Goal: Transaction & Acquisition: Purchase product/service

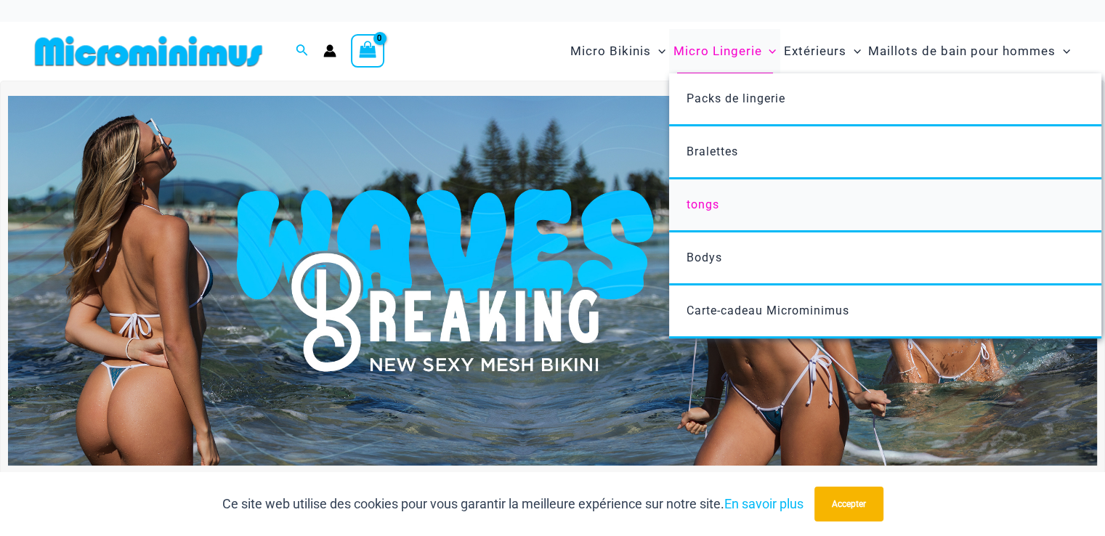
click at [700, 204] on font "tongs" at bounding box center [702, 205] width 33 height 14
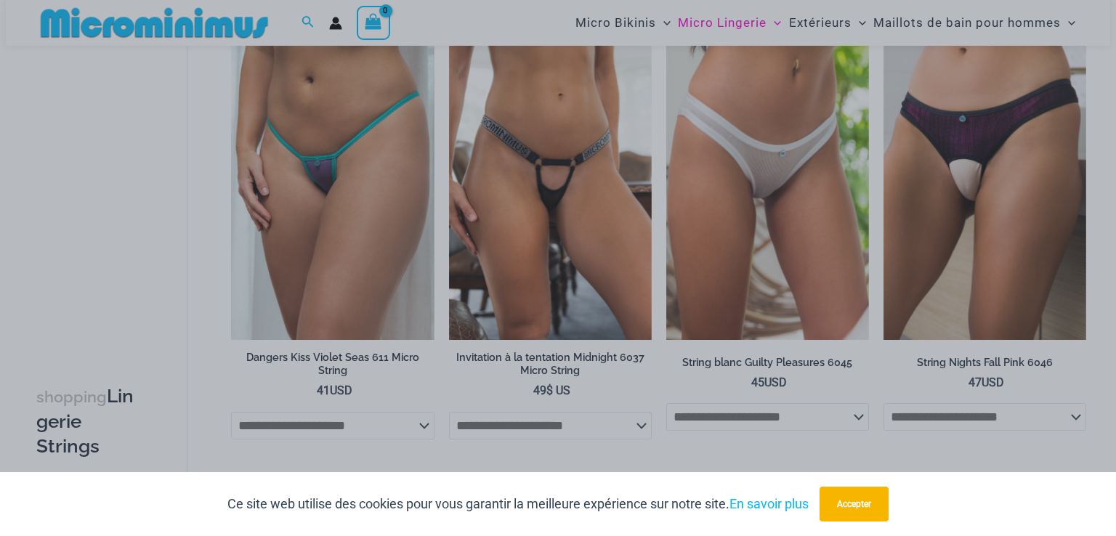
scroll to position [1015, 0]
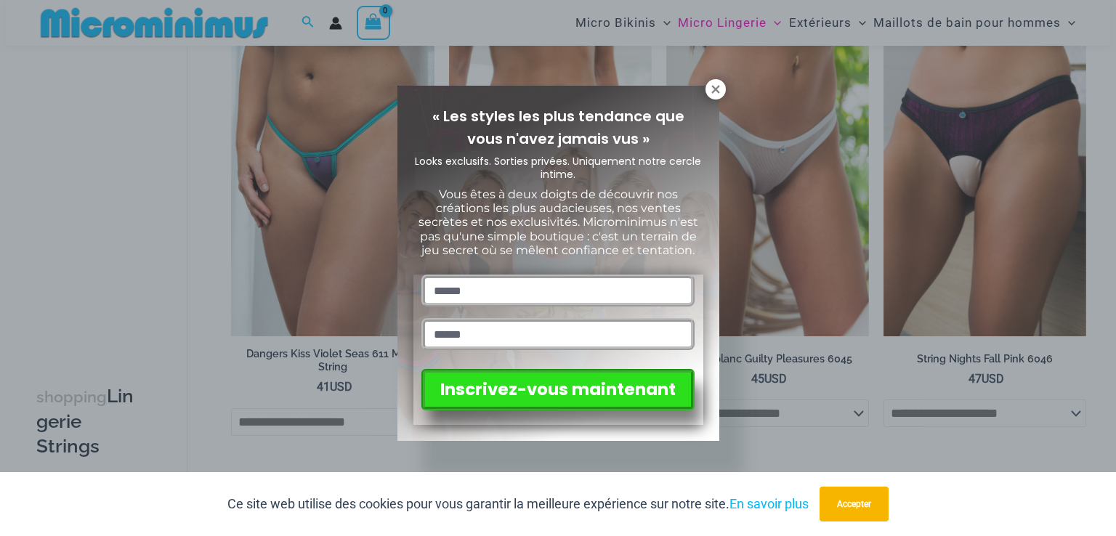
click at [704, 88] on div "« Les styles les plus tendance que vous n'avez jamais vus » Looks exclusifs. So…" at bounding box center [558, 263] width 322 height 355
drag, startPoint x: 718, startPoint y: 88, endPoint x: 689, endPoint y: 88, distance: 29.1
click at [718, 88] on icon at bounding box center [715, 89] width 13 height 13
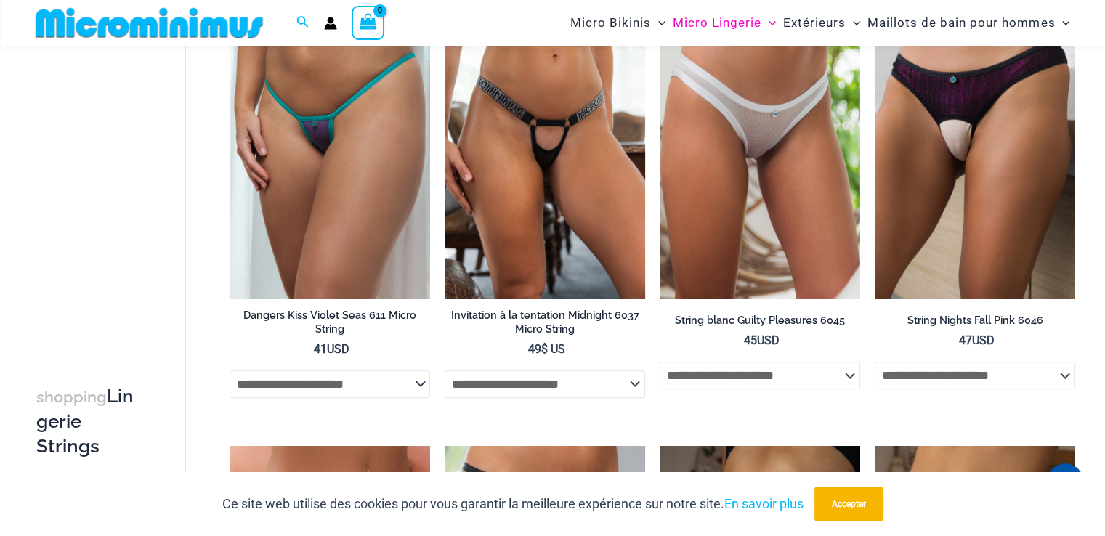
scroll to position [1008, 0]
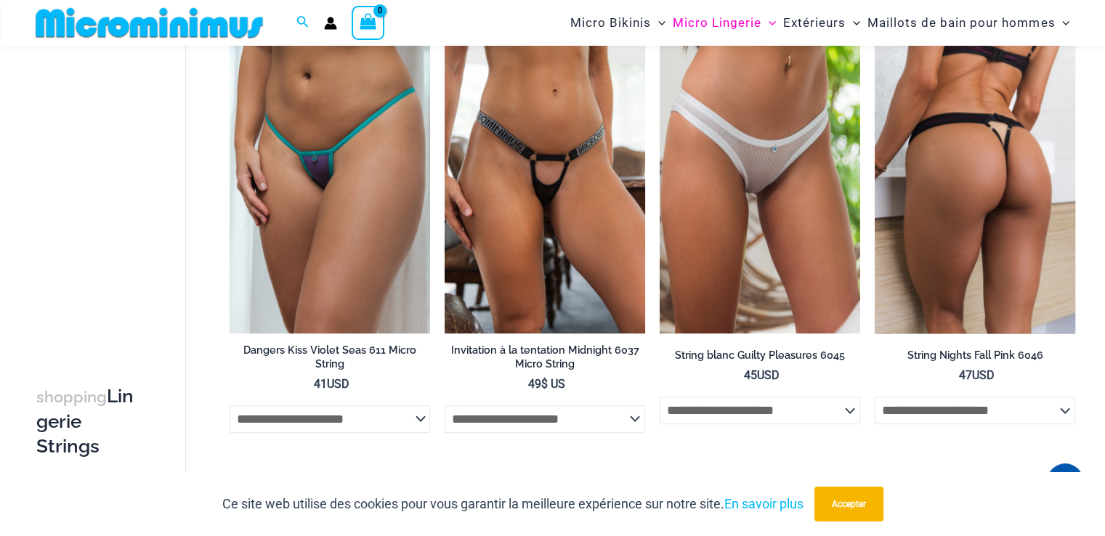
click at [996, 210] on img at bounding box center [974, 183] width 200 height 301
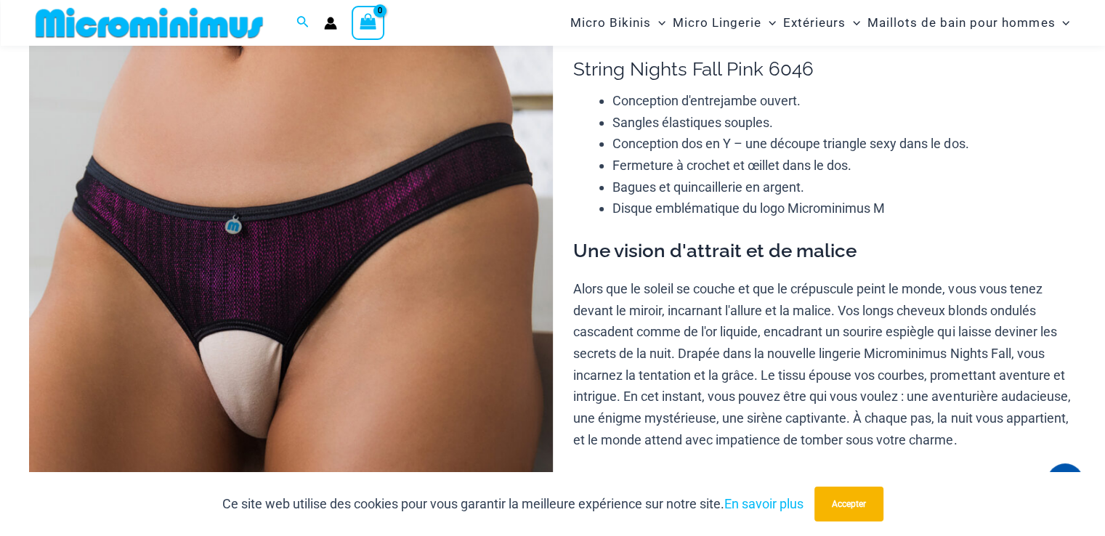
scroll to position [145, 0]
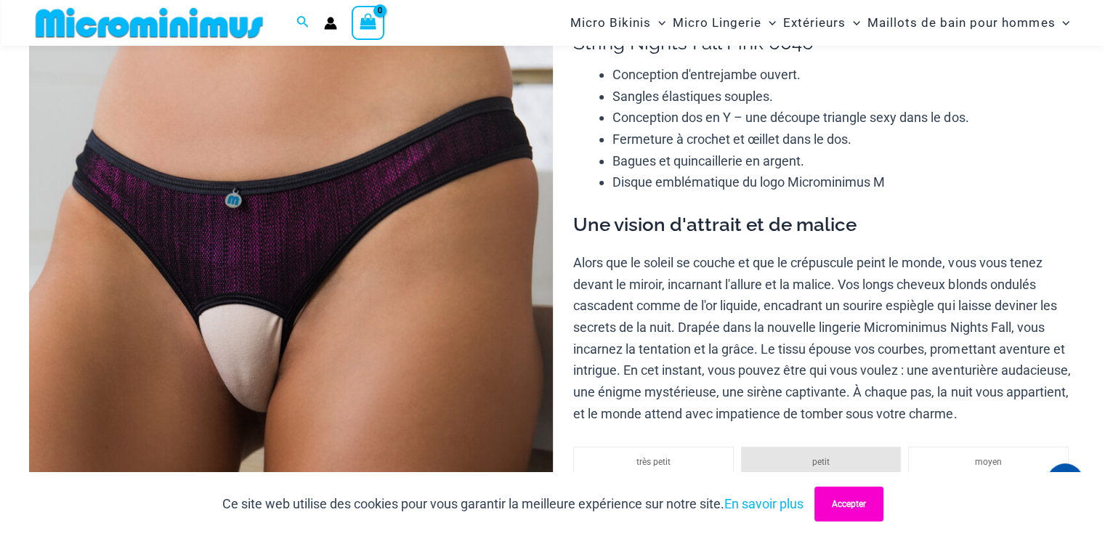
click at [851, 503] on font "Accepter" at bounding box center [849, 504] width 34 height 10
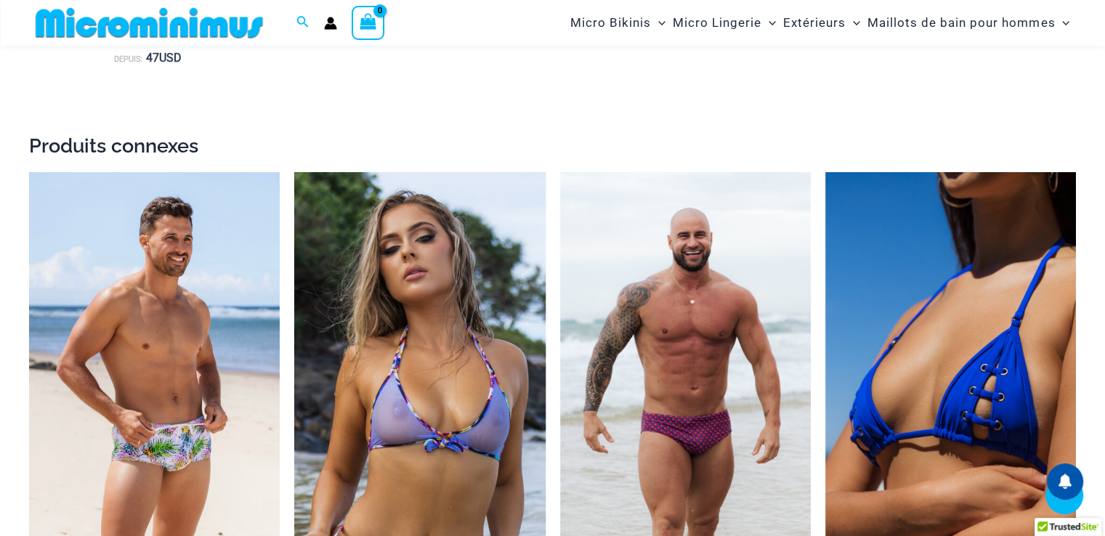
scroll to position [1888, 0]
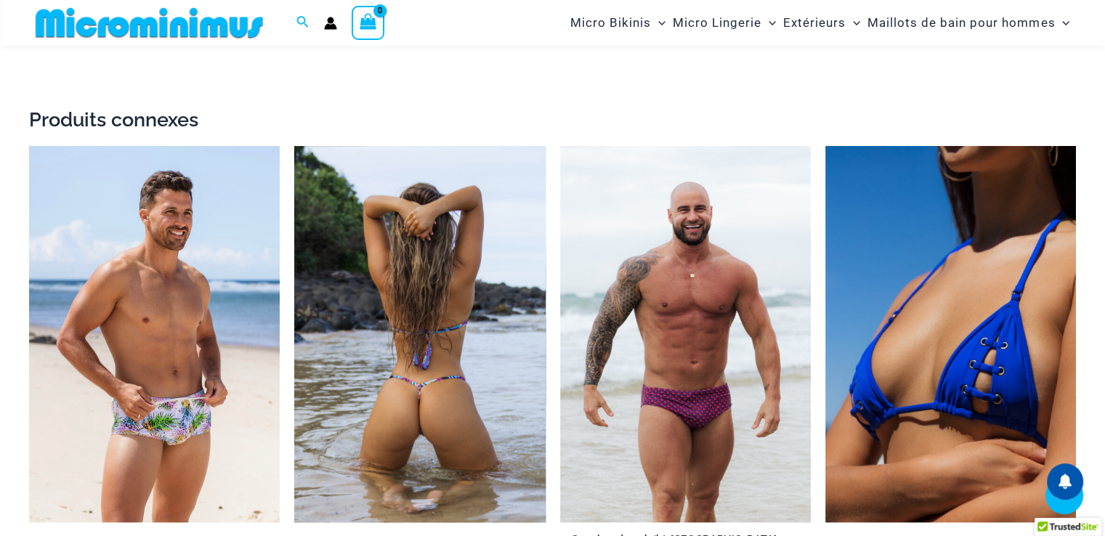
click at [456, 297] on img at bounding box center [419, 334] width 251 height 376
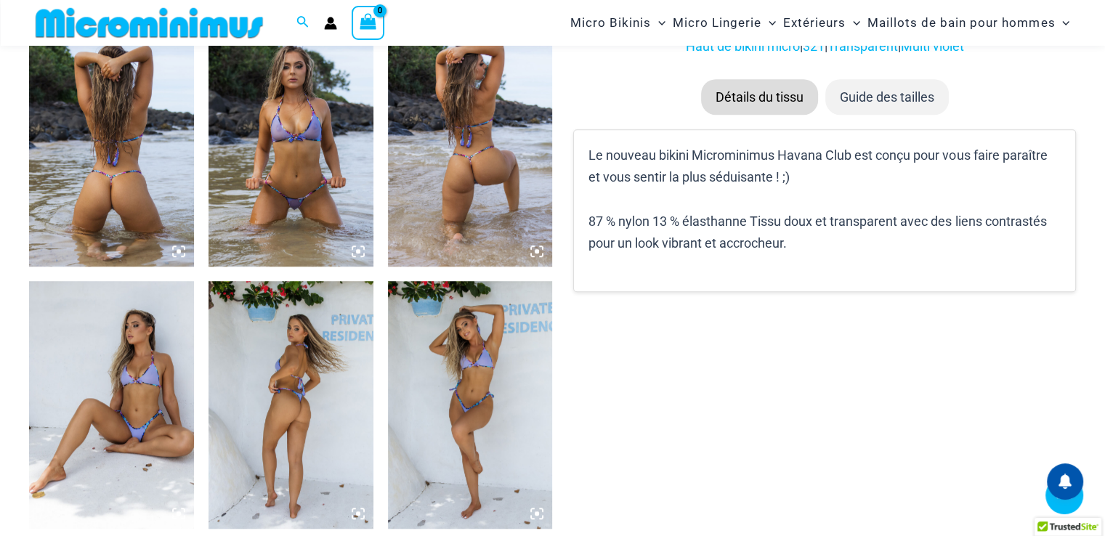
scroll to position [931, 0]
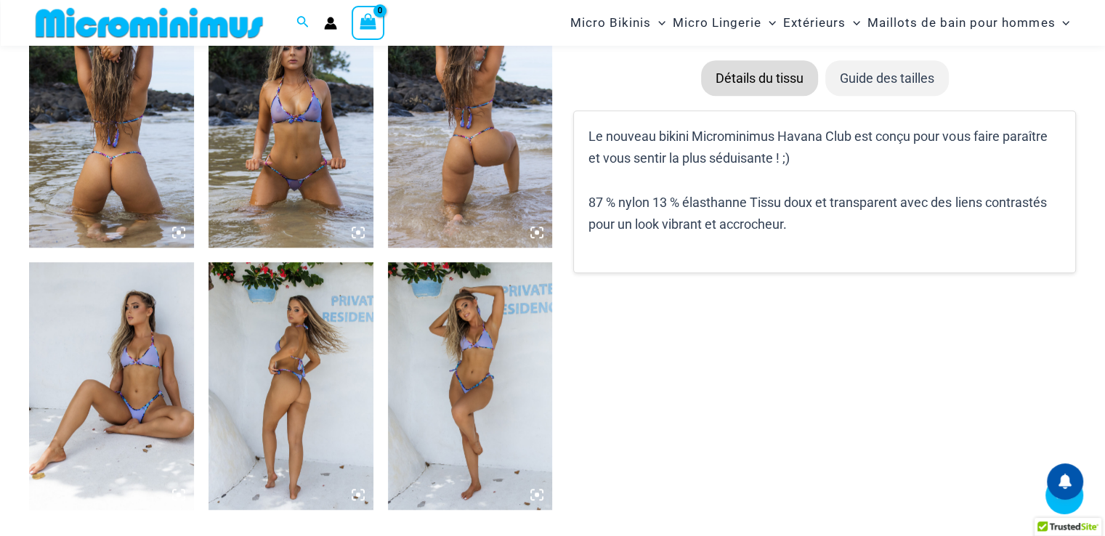
click at [107, 146] on img at bounding box center [111, 124] width 165 height 247
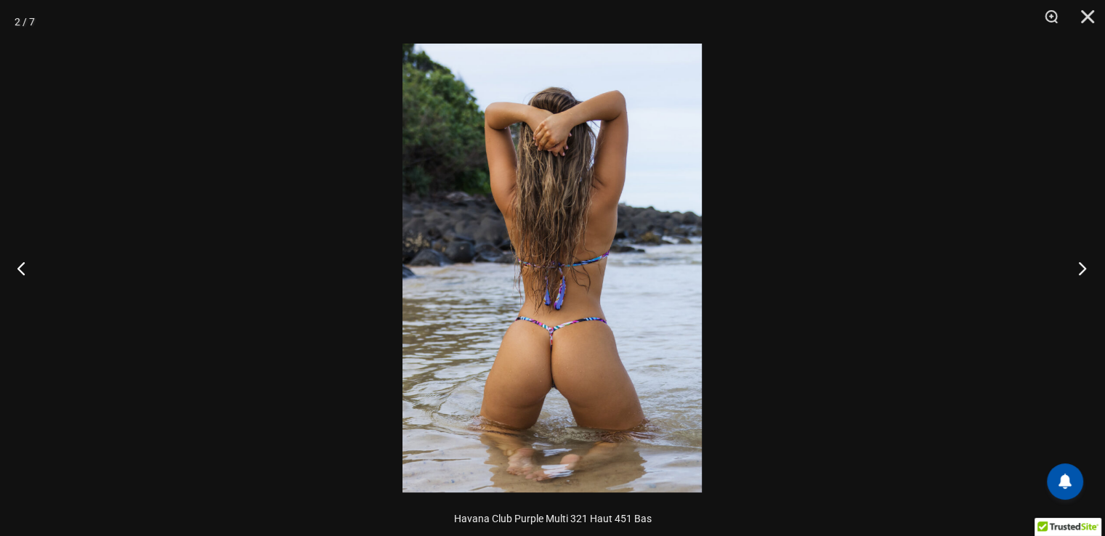
click at [1079, 265] on button "Suivant" at bounding box center [1077, 268] width 54 height 73
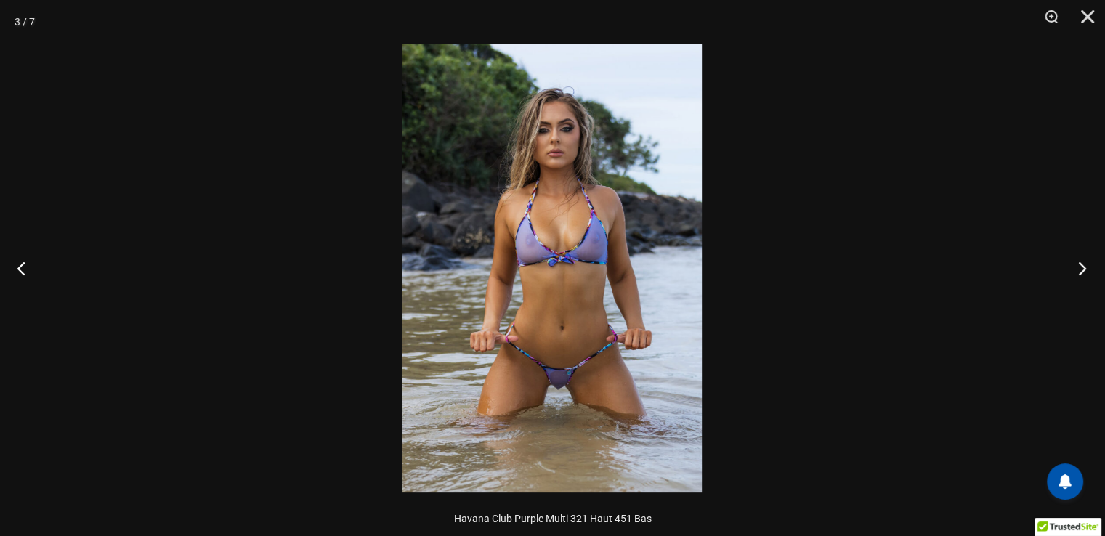
click at [1079, 265] on button "Suivant" at bounding box center [1077, 268] width 54 height 73
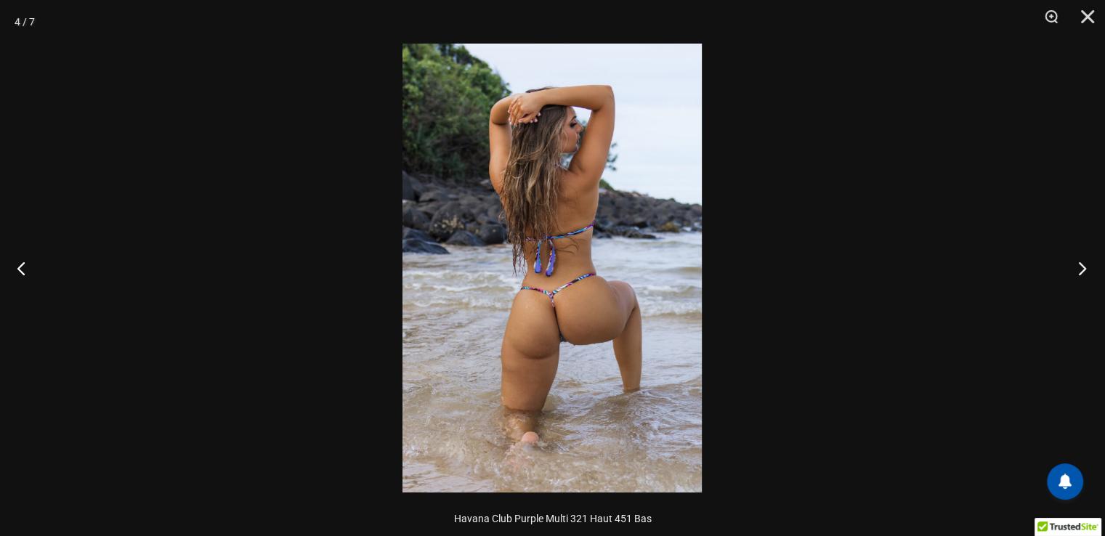
click at [1079, 265] on button "Suivant" at bounding box center [1077, 268] width 54 height 73
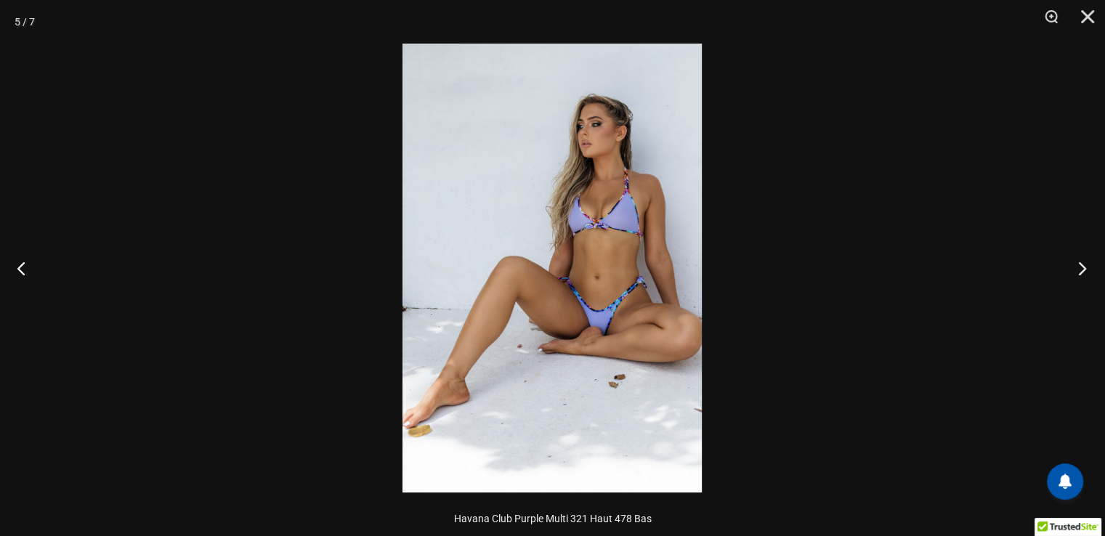
click at [1079, 265] on button "Suivant" at bounding box center [1077, 268] width 54 height 73
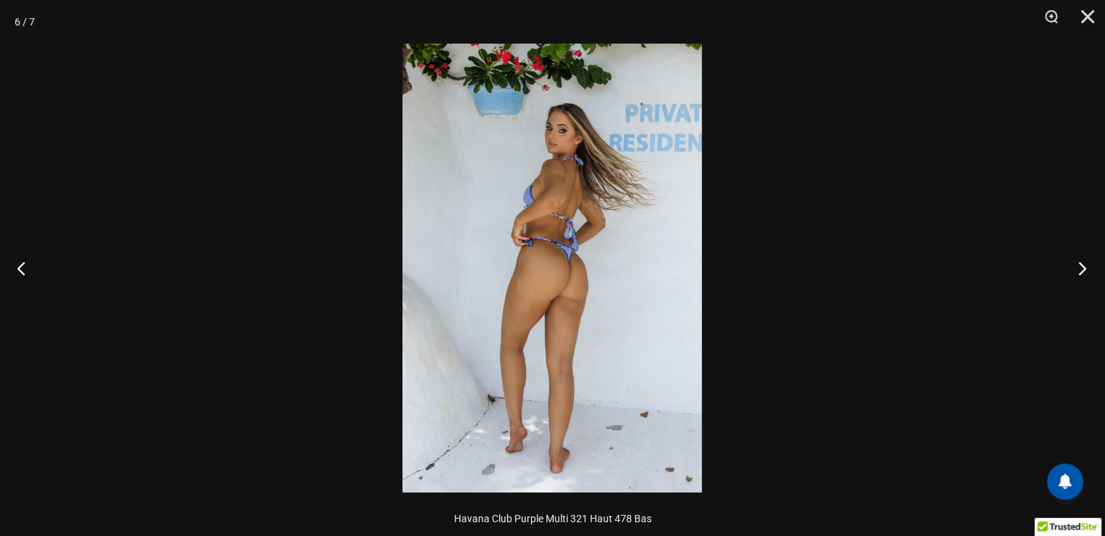
click at [1079, 265] on button "Suivant" at bounding box center [1077, 268] width 54 height 73
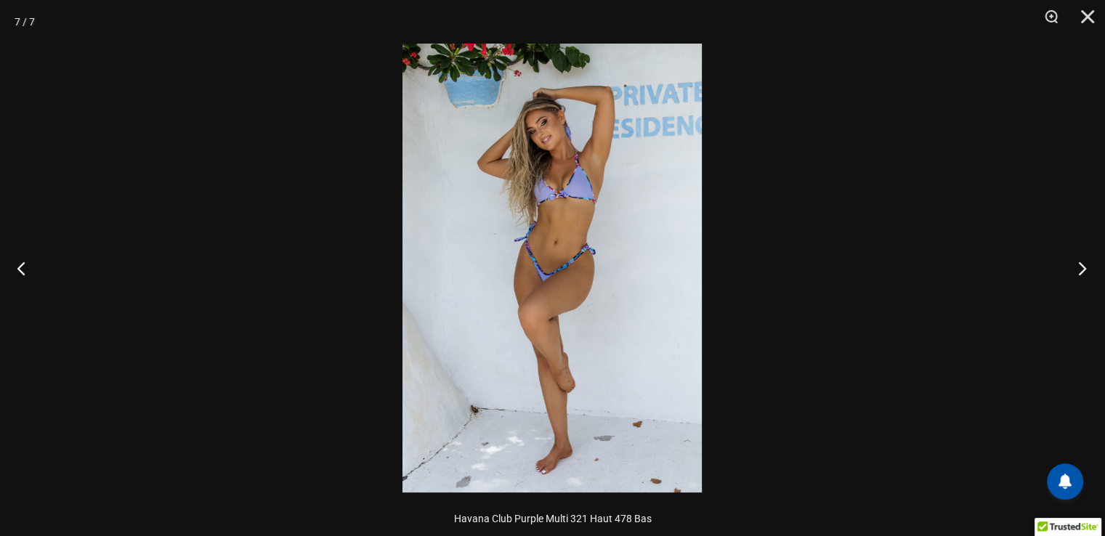
click at [1079, 265] on button "Suivant" at bounding box center [1077, 268] width 54 height 73
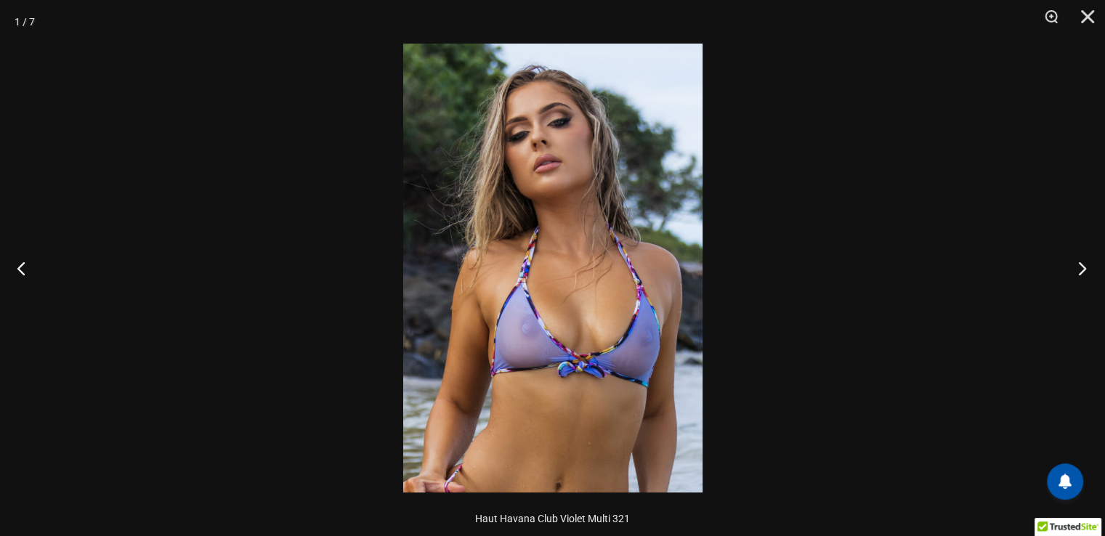
click at [1079, 265] on button "Suivant" at bounding box center [1077, 268] width 54 height 73
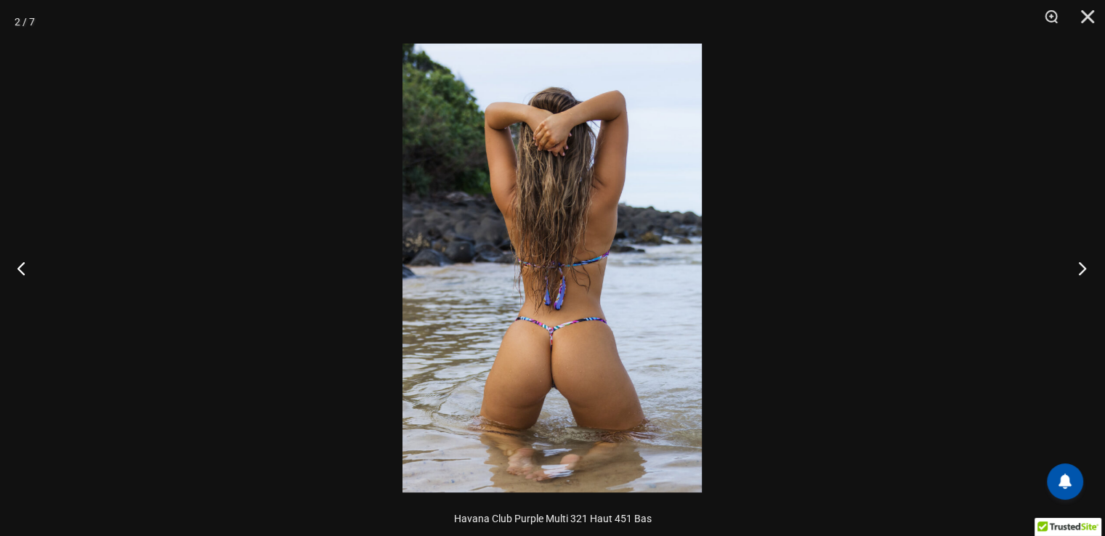
click at [1079, 265] on button "Suivant" at bounding box center [1077, 268] width 54 height 73
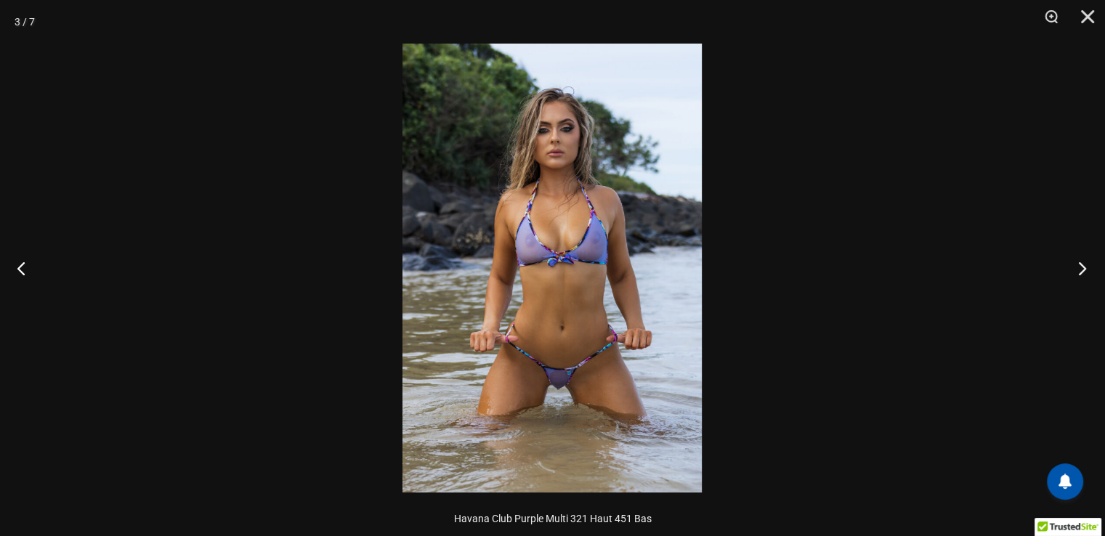
click at [1079, 265] on button "Suivant" at bounding box center [1077, 268] width 54 height 73
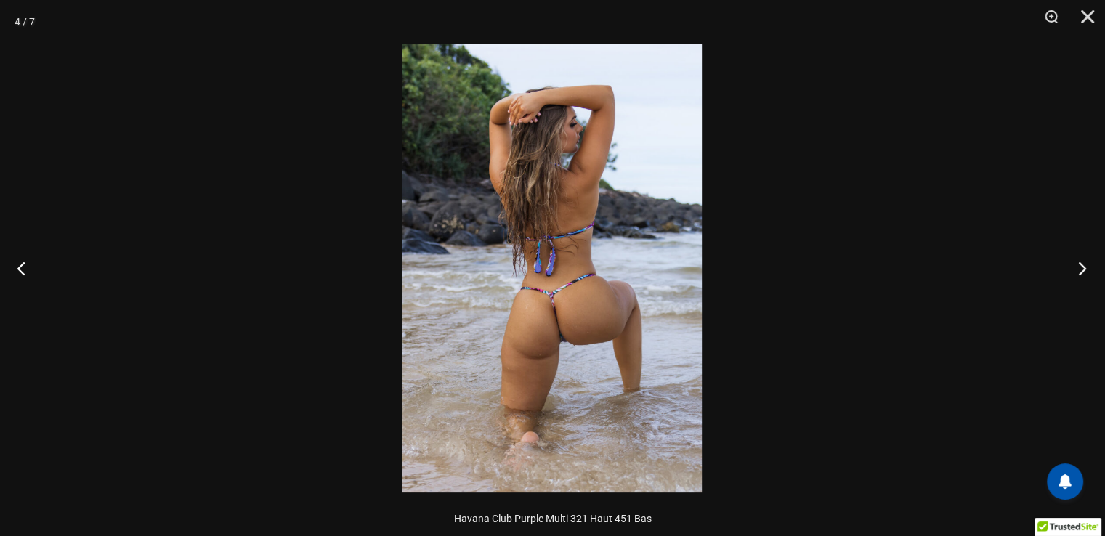
click at [1079, 265] on button "Suivant" at bounding box center [1077, 268] width 54 height 73
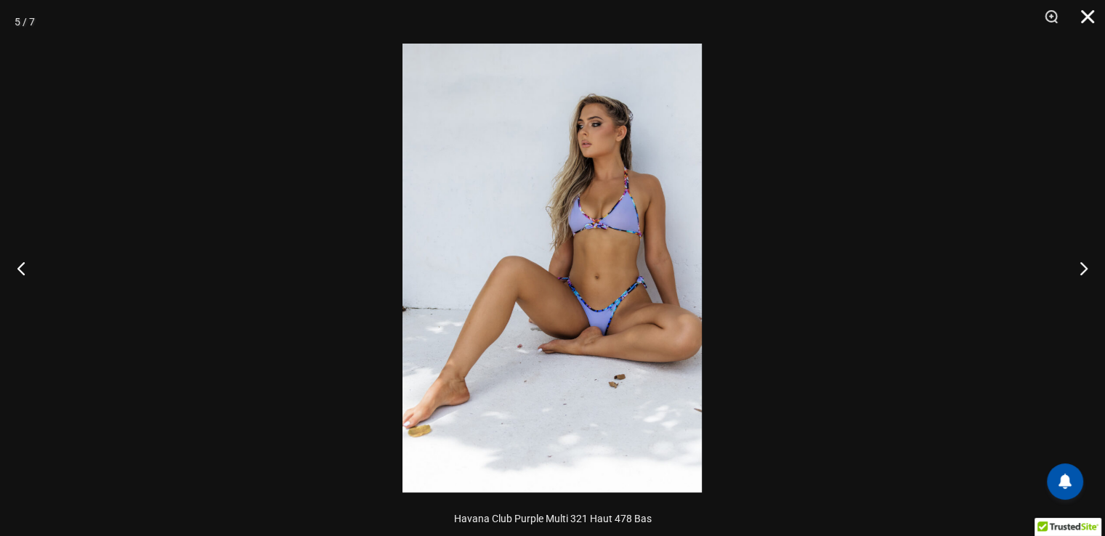
click at [1084, 15] on button "Fermer" at bounding box center [1082, 22] width 36 height 44
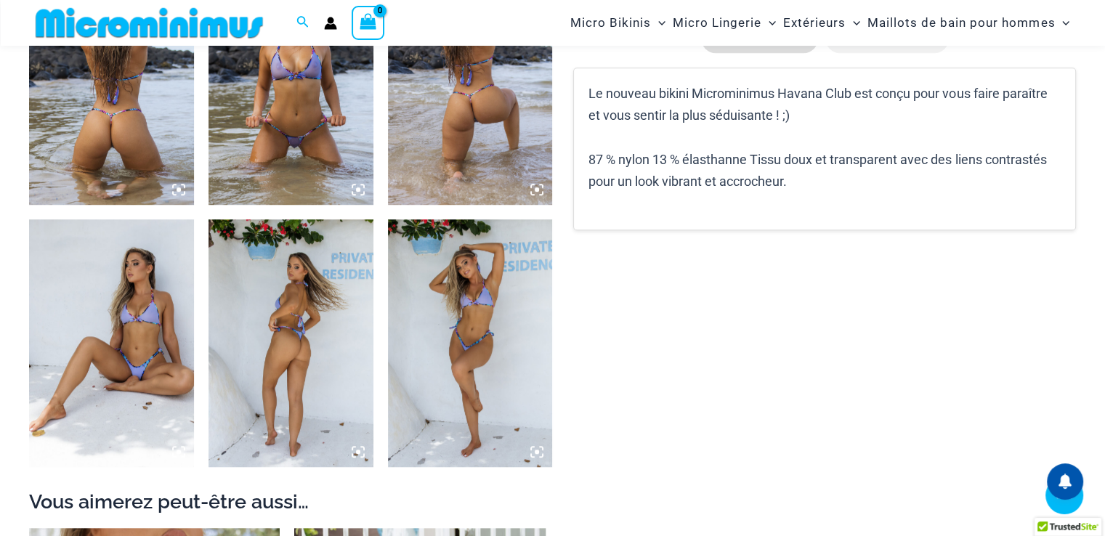
scroll to position [1004, 0]
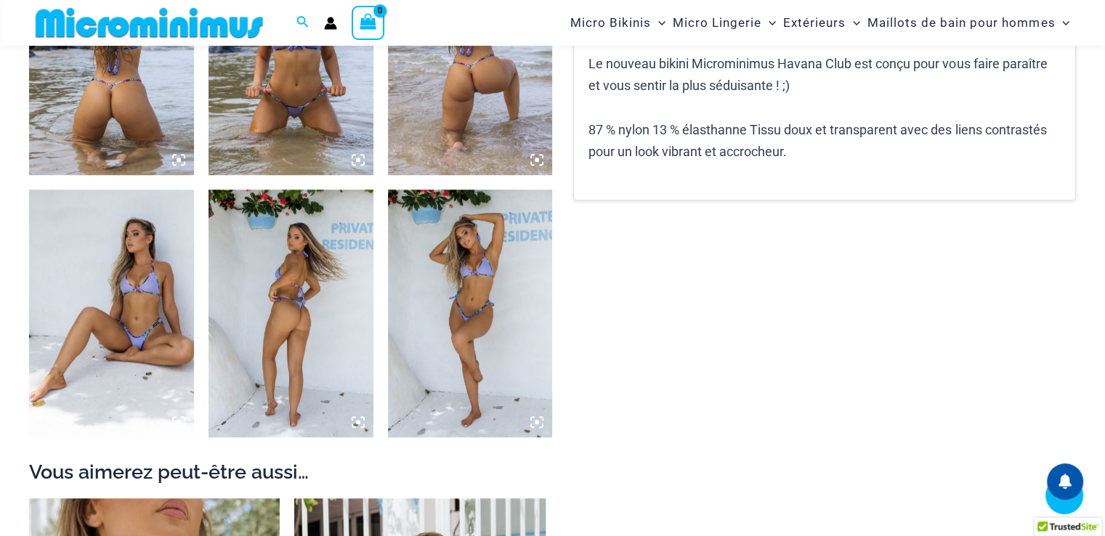
click at [99, 291] on img at bounding box center [111, 313] width 165 height 247
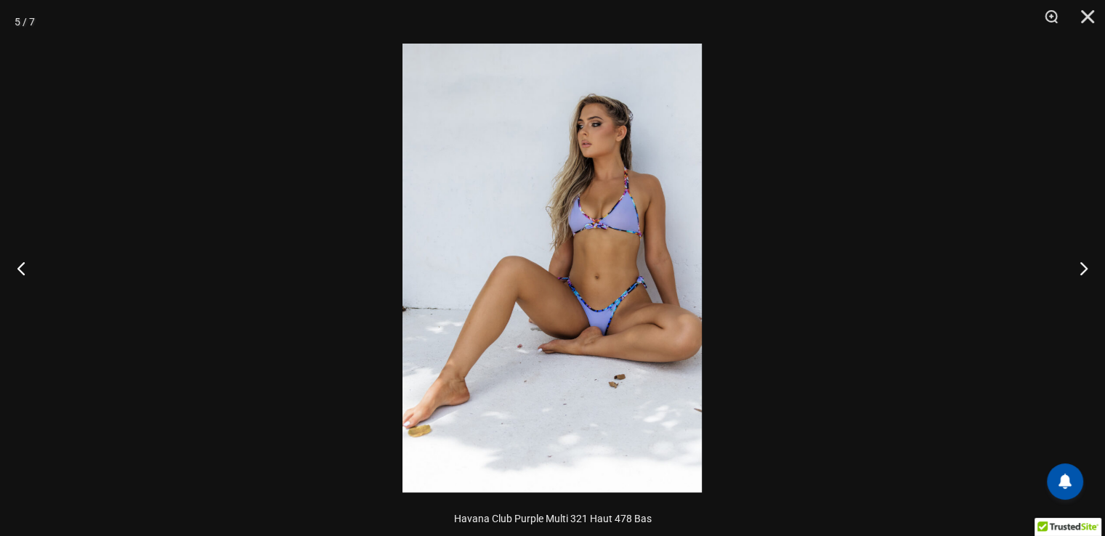
click at [642, 278] on img at bounding box center [551, 268] width 299 height 449
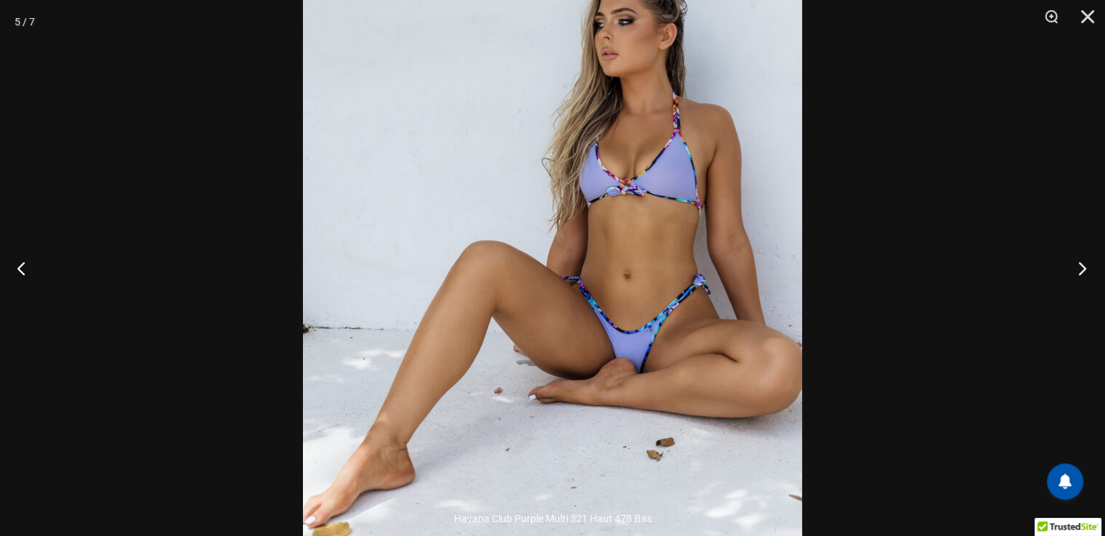
click at [1082, 265] on button "Suivant" at bounding box center [1077, 268] width 54 height 73
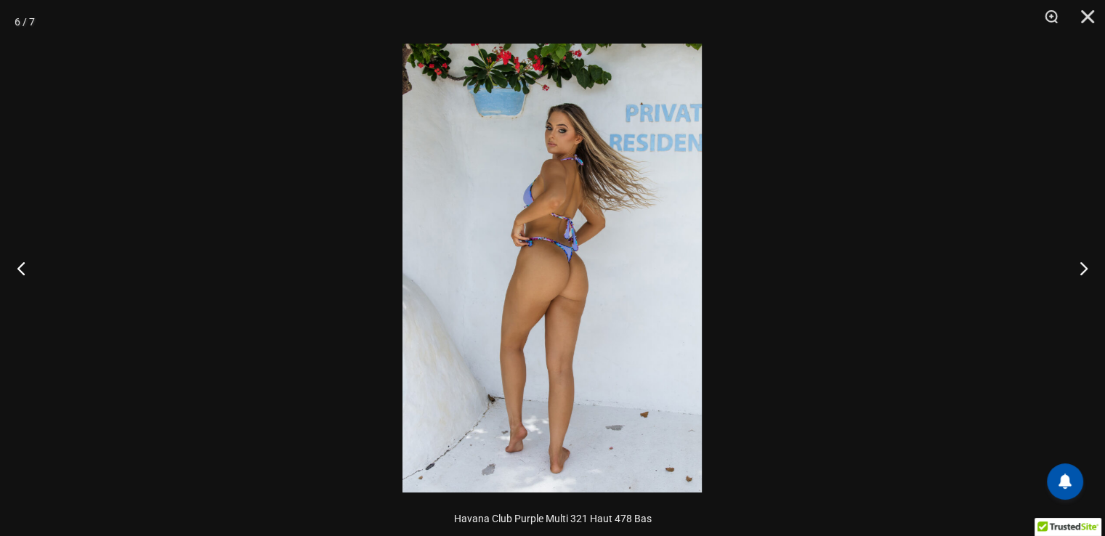
click at [559, 280] on img at bounding box center [551, 268] width 299 height 449
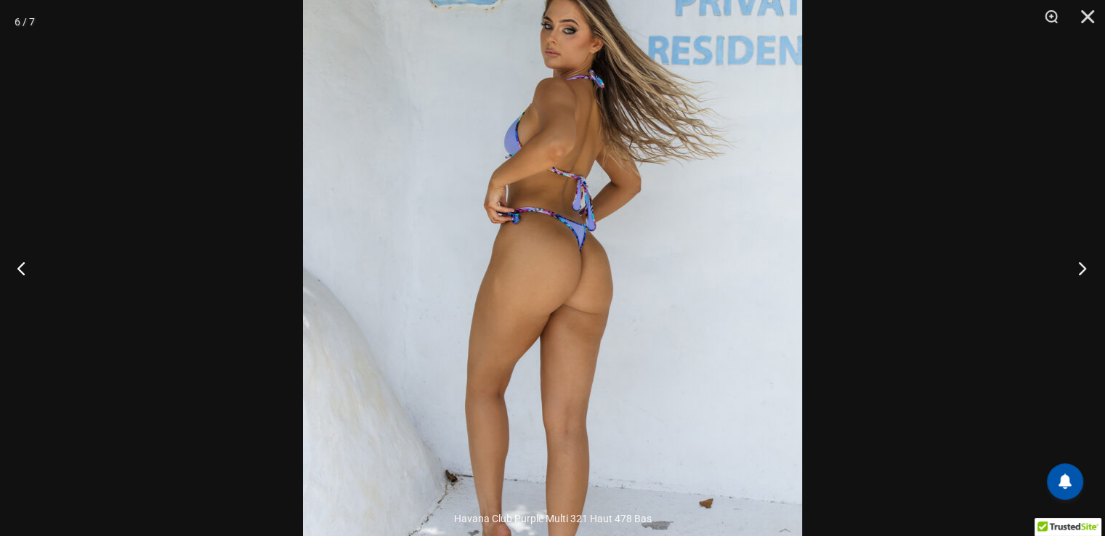
click at [1081, 265] on button "Suivant" at bounding box center [1077, 268] width 54 height 73
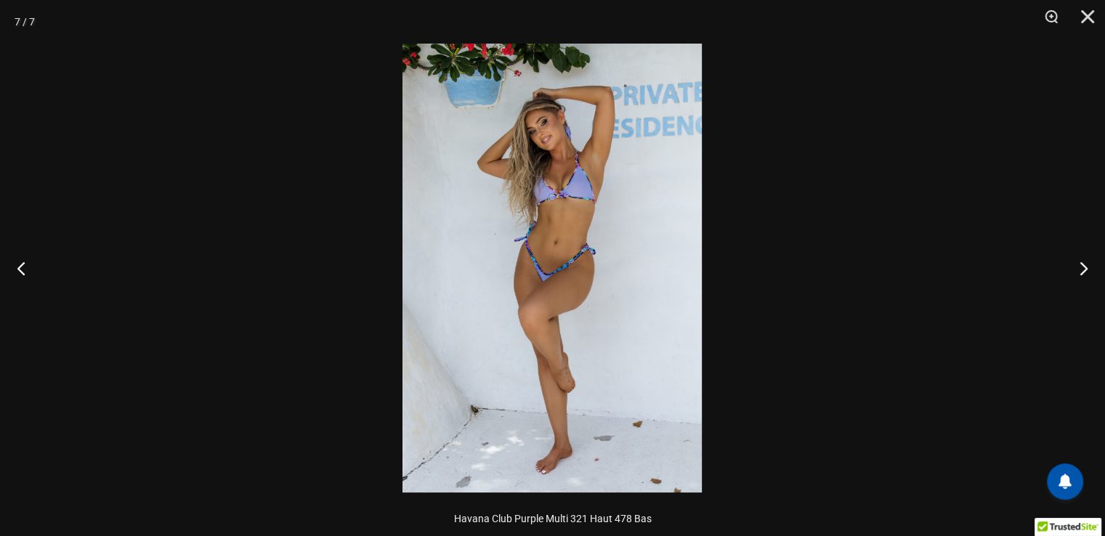
click at [575, 277] on img at bounding box center [551, 268] width 299 height 449
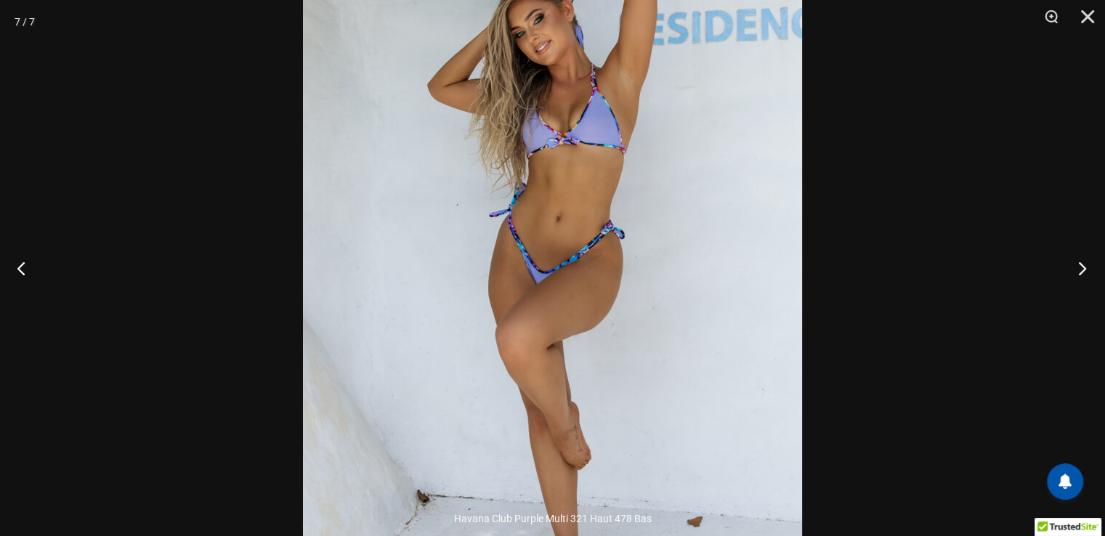
click at [1078, 265] on button "Suivant" at bounding box center [1077, 268] width 54 height 73
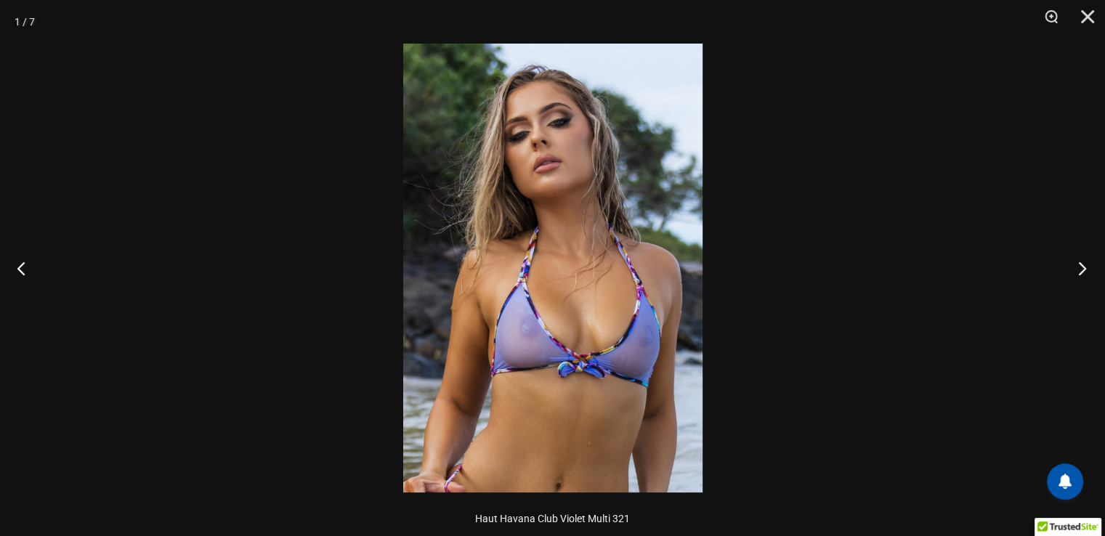
click at [1078, 265] on button "Suivant" at bounding box center [1077, 268] width 54 height 73
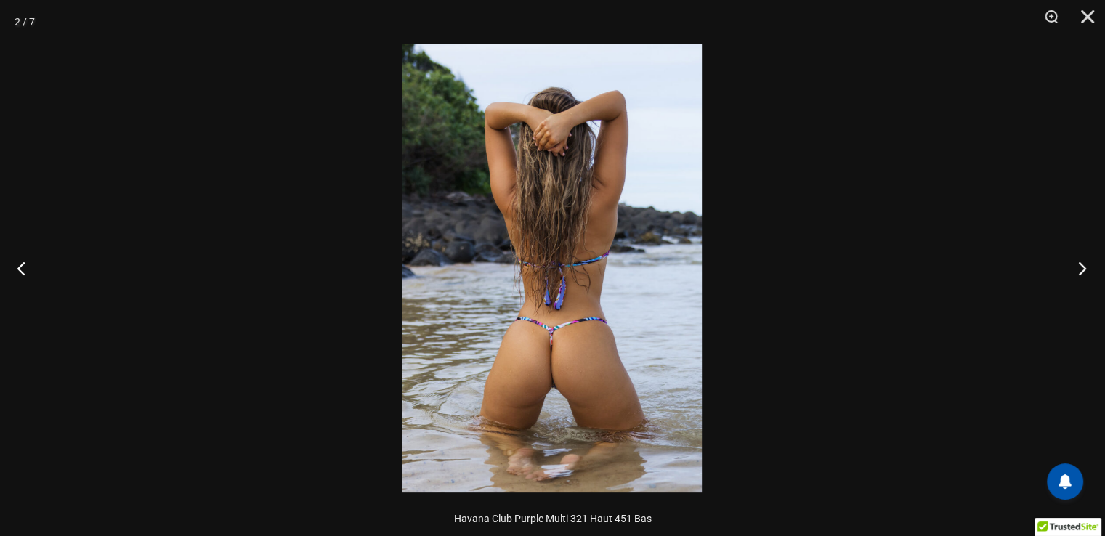
click at [1078, 265] on button "Suivant" at bounding box center [1077, 268] width 54 height 73
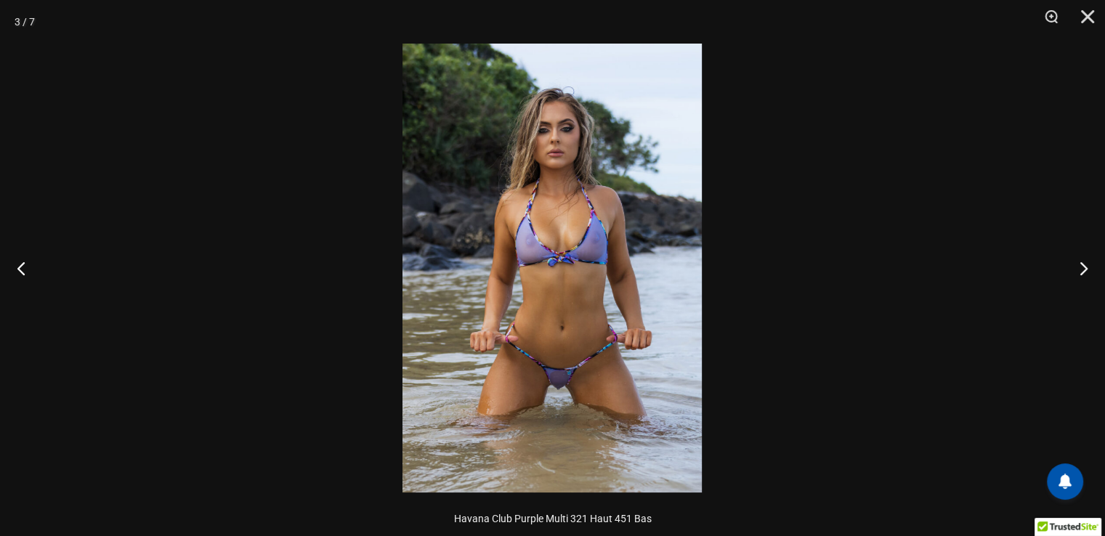
click at [577, 302] on img at bounding box center [551, 268] width 299 height 449
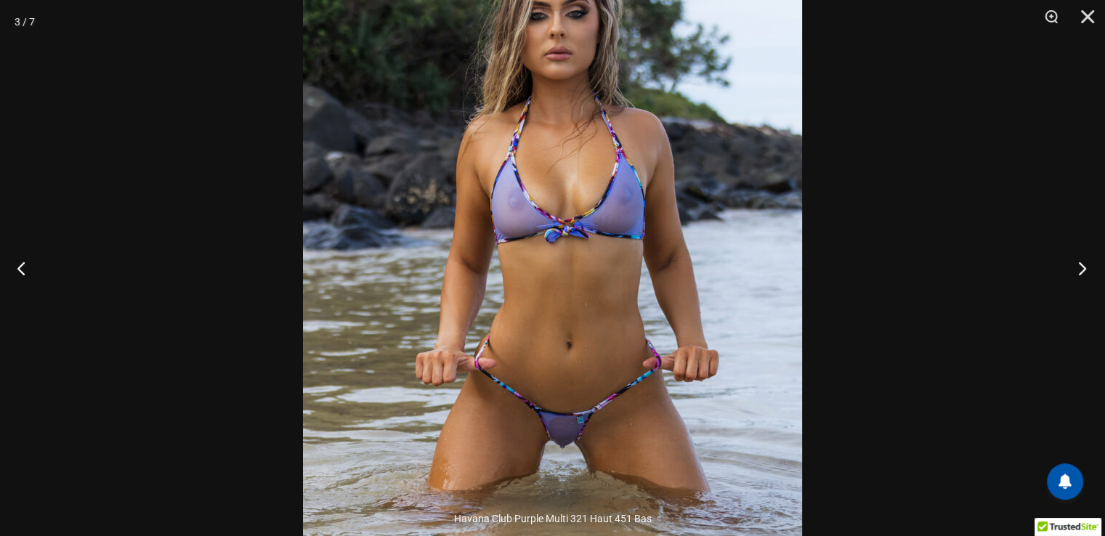
click at [1079, 264] on button "Suivant" at bounding box center [1077, 268] width 54 height 73
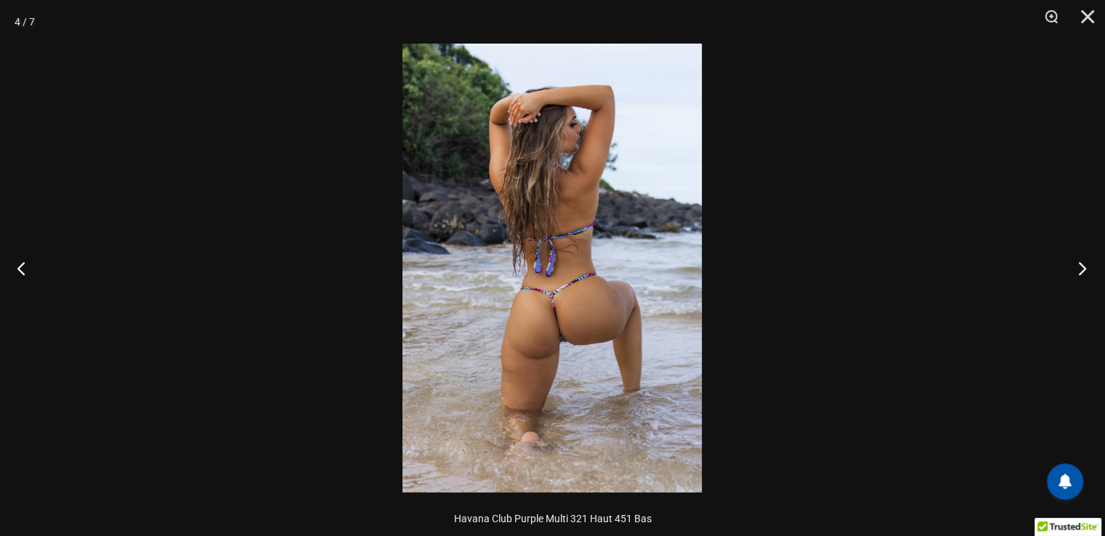
click at [1079, 264] on button "Suivant" at bounding box center [1077, 268] width 54 height 73
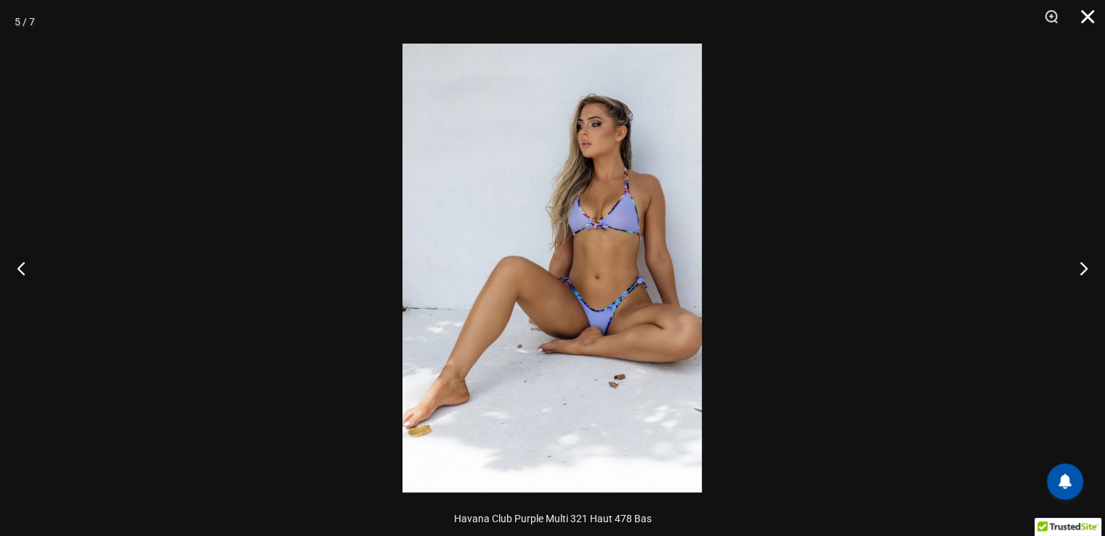
click at [1089, 13] on button "Fermer" at bounding box center [1082, 22] width 36 height 44
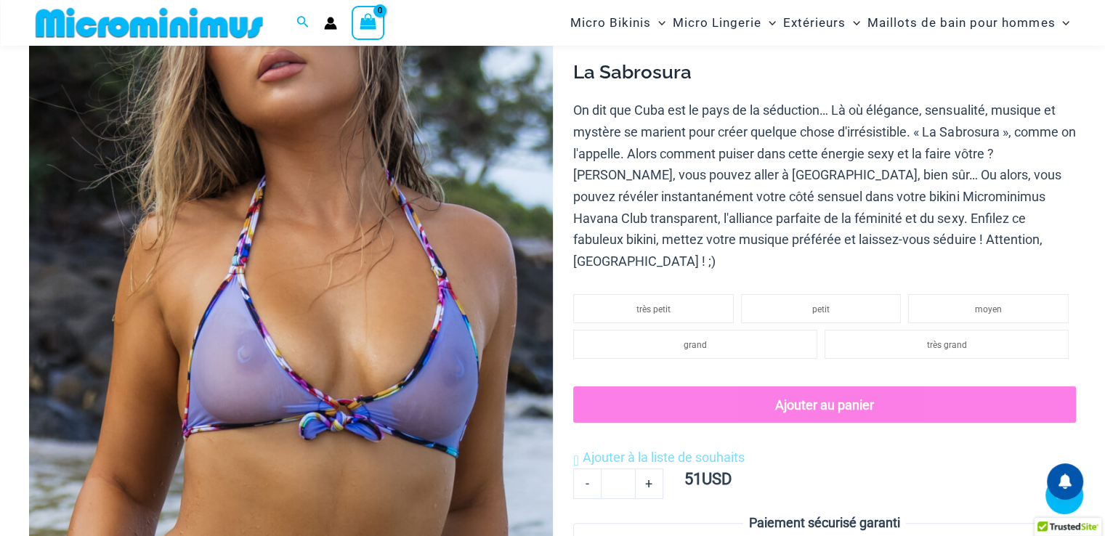
scroll to position [277, 0]
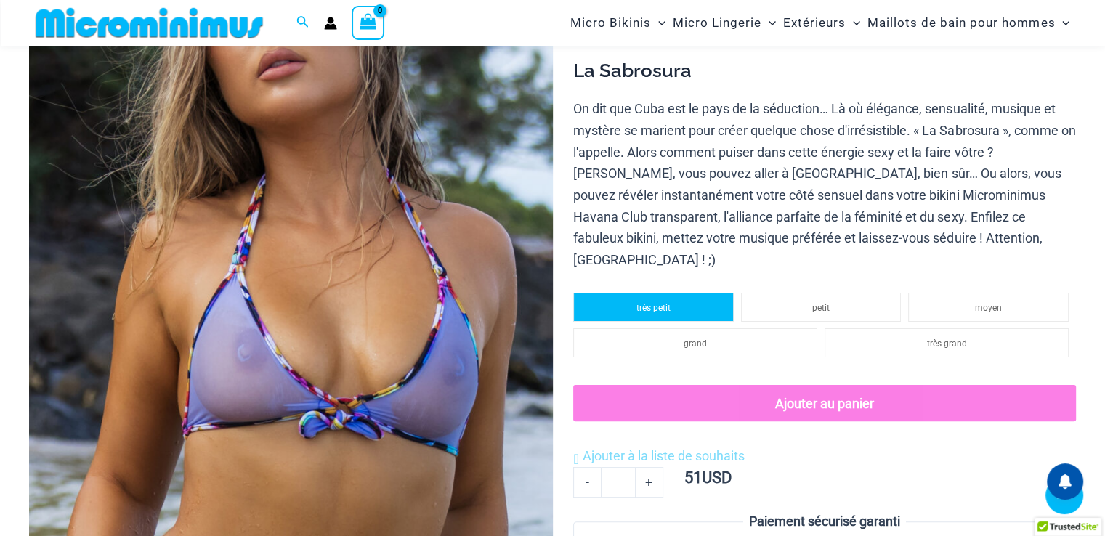
click at [639, 303] on font "très petit" at bounding box center [653, 308] width 34 height 10
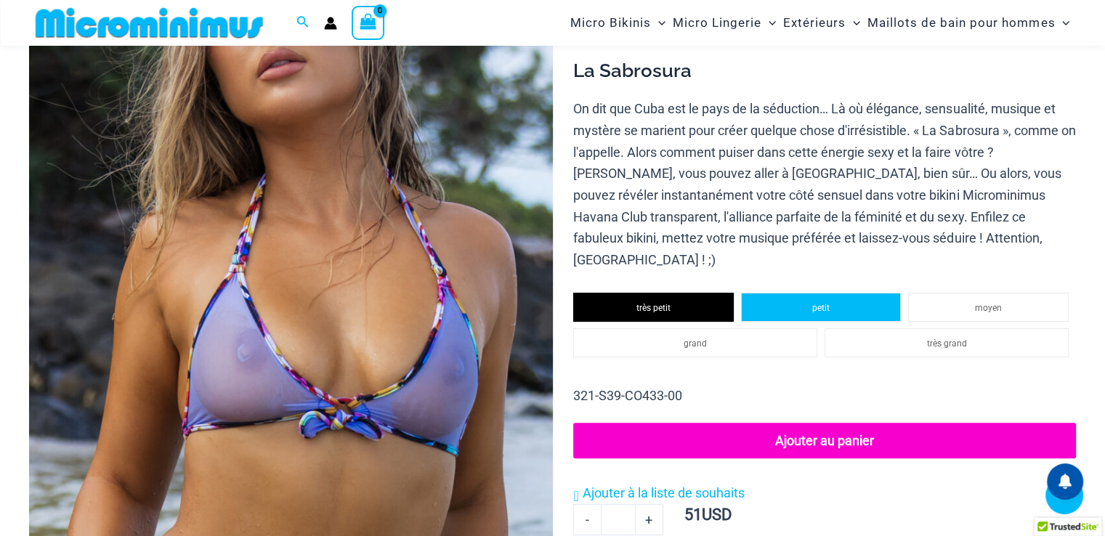
click at [829, 293] on li "petit" at bounding box center [821, 307] width 161 height 29
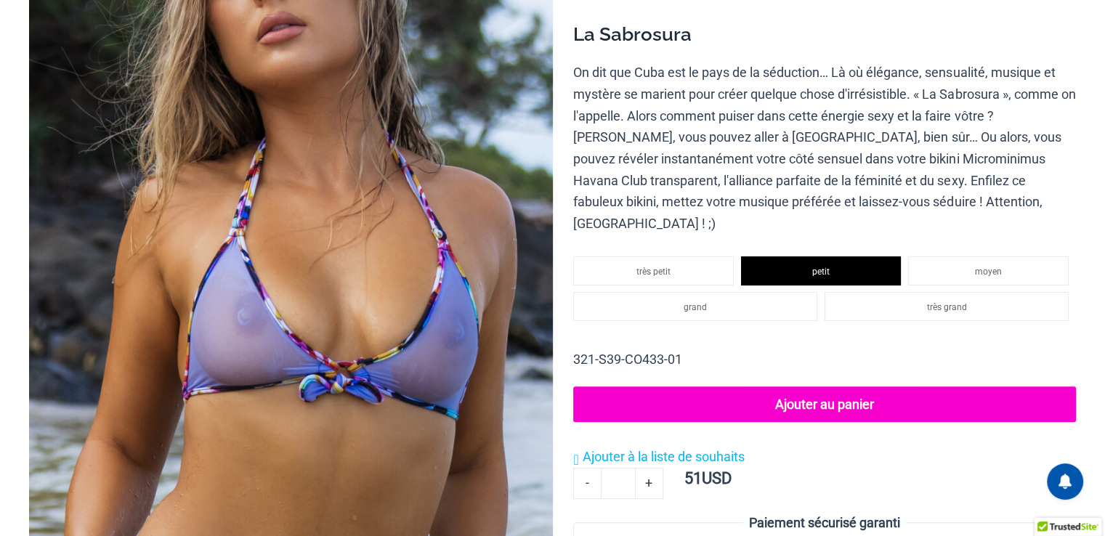
scroll to position [0, 0]
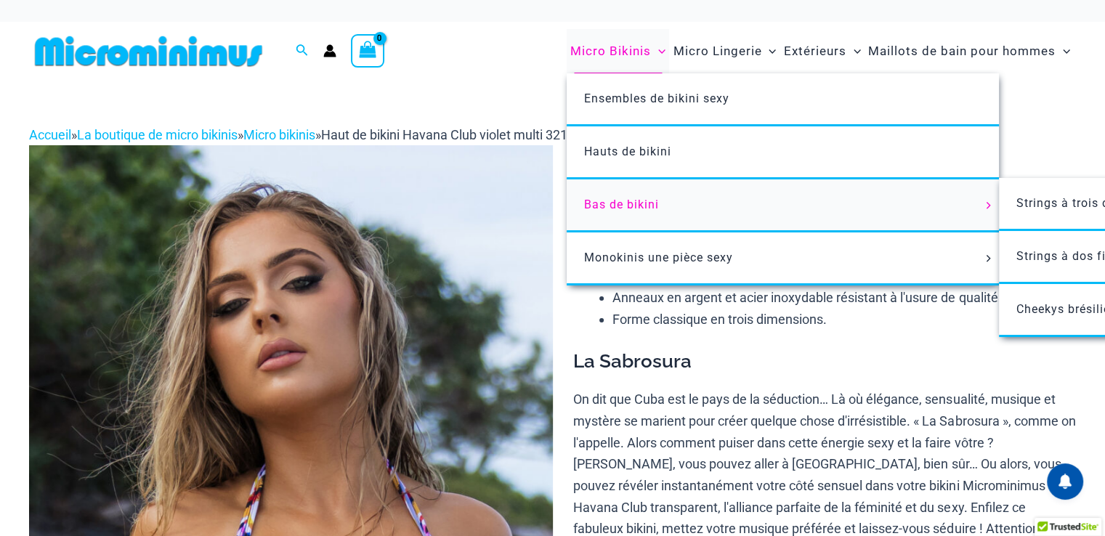
click at [646, 204] on font "Bas de bikini" at bounding box center [621, 205] width 75 height 14
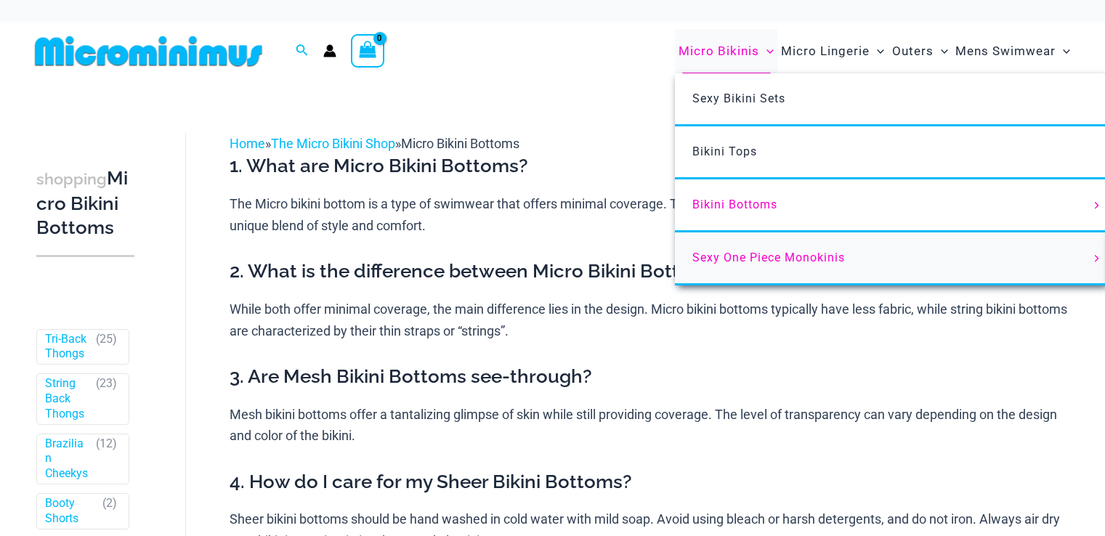
click at [746, 263] on link "Sexy One Piece Monokinis" at bounding box center [891, 258] width 432 height 53
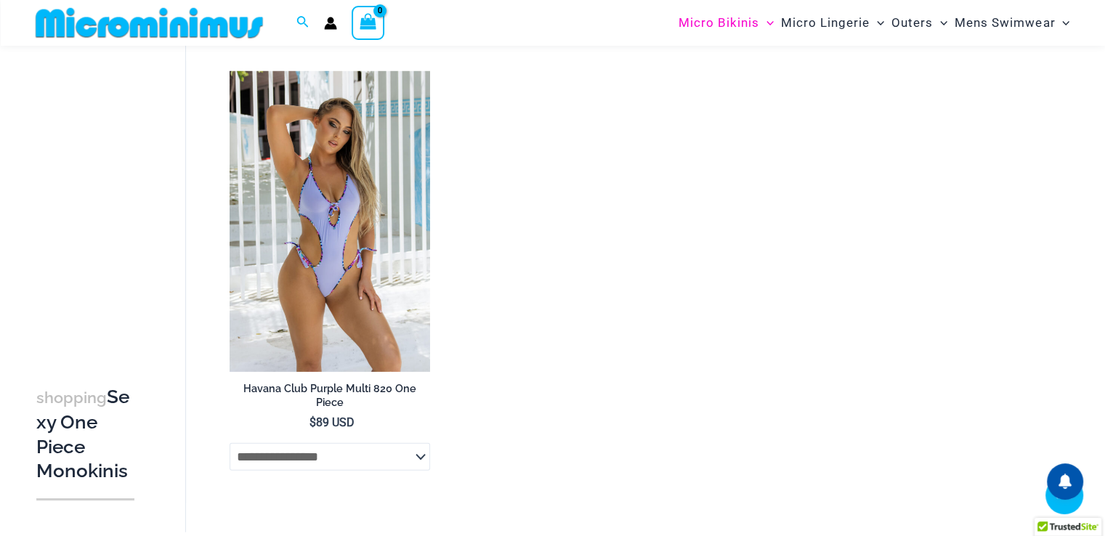
scroll to position [3265, 0]
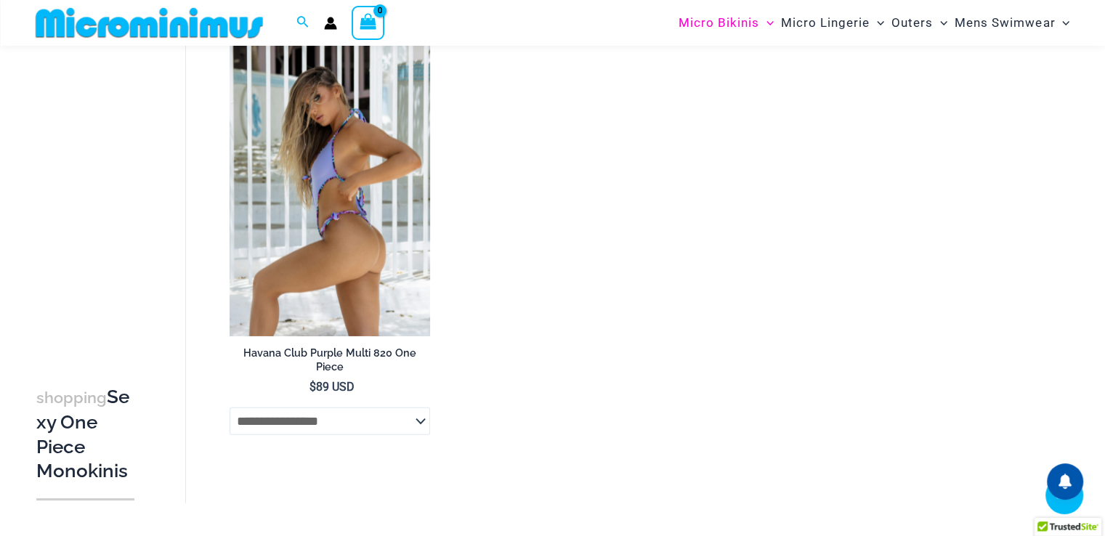
click at [341, 215] on img at bounding box center [330, 186] width 200 height 301
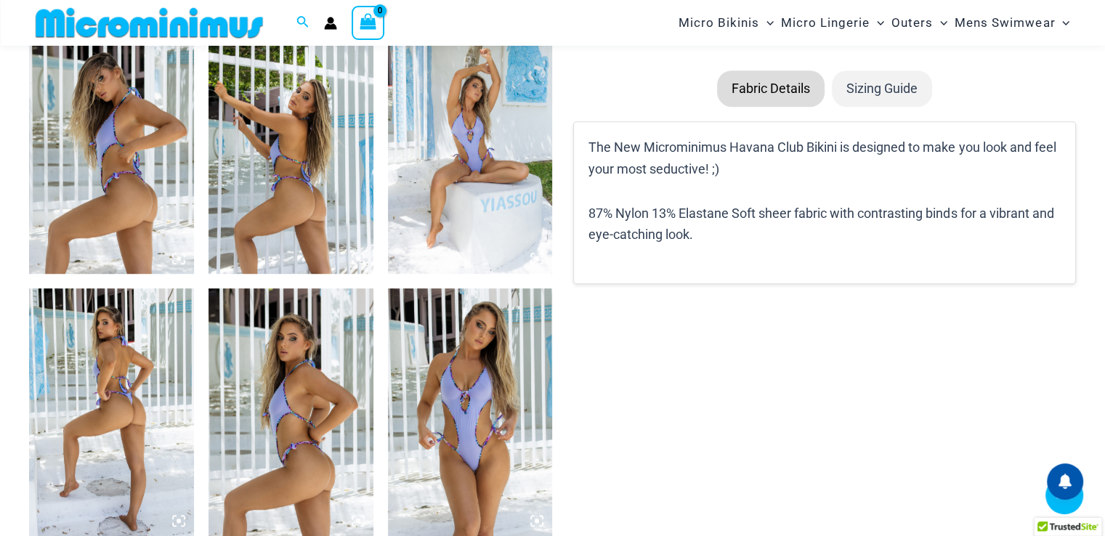
scroll to position [930, 0]
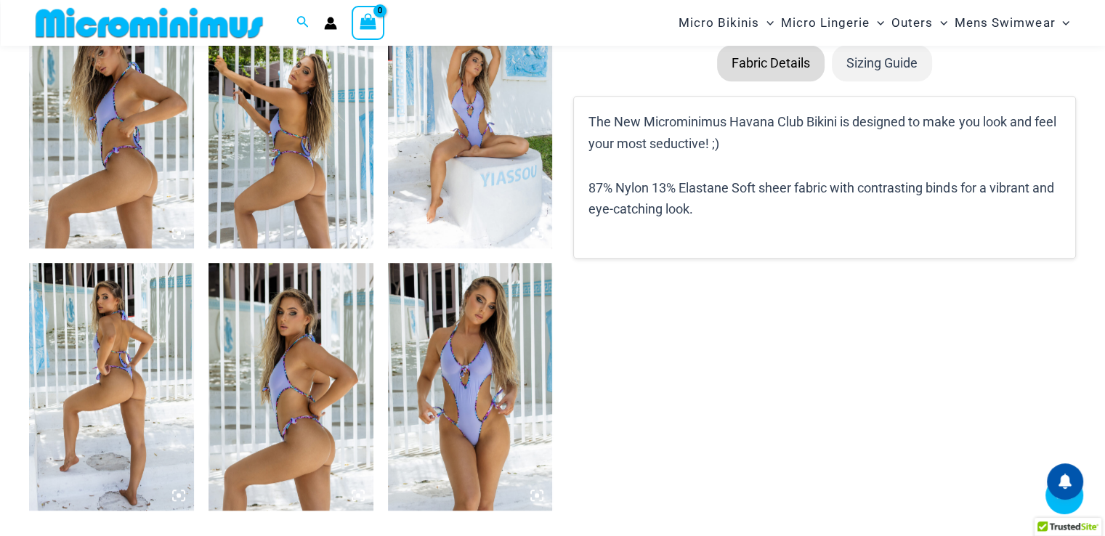
click at [86, 325] on img at bounding box center [111, 386] width 165 height 247
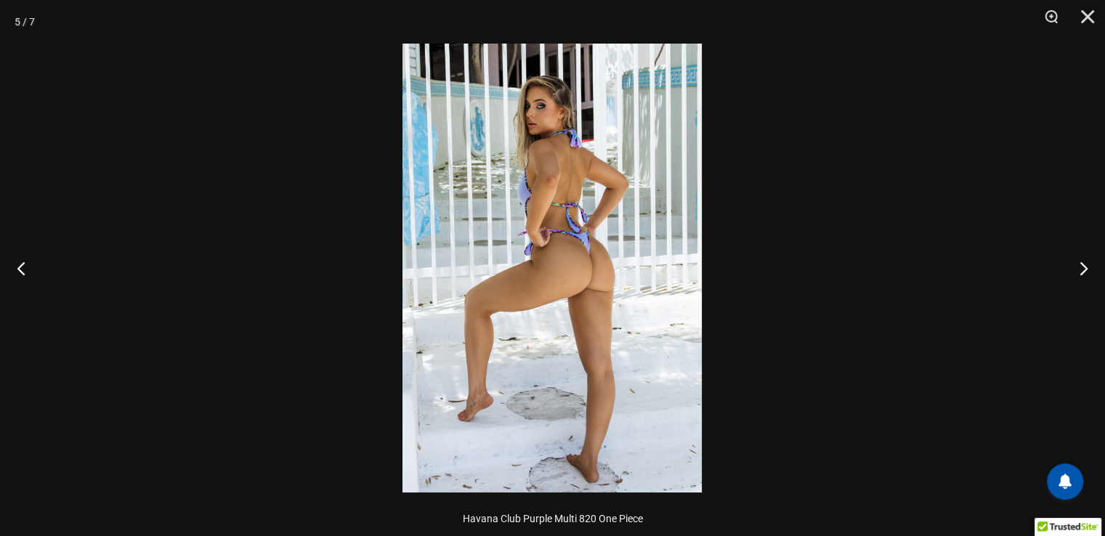
click at [529, 253] on img at bounding box center [551, 268] width 299 height 449
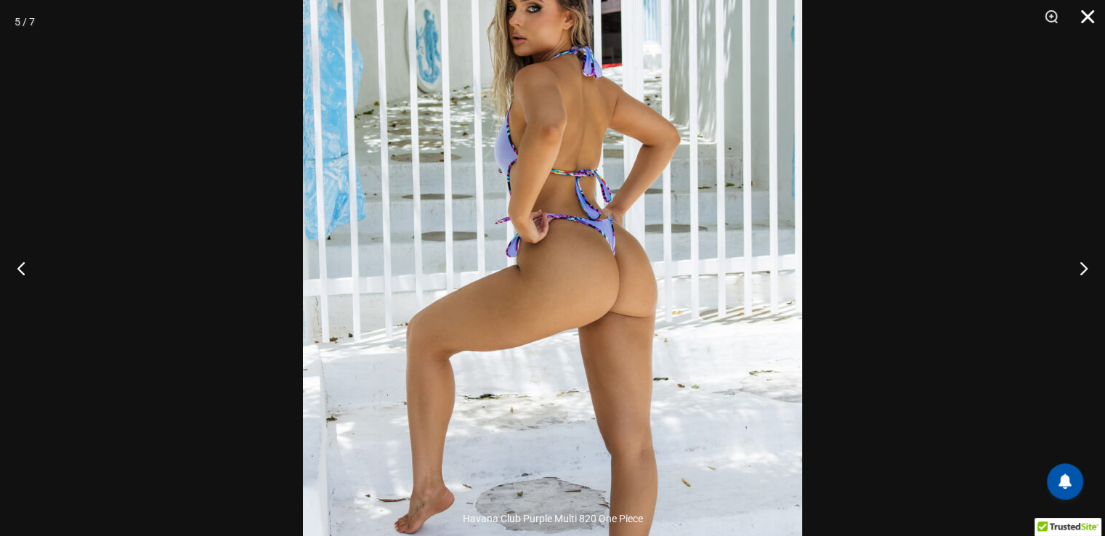
click at [1087, 14] on button "Close" at bounding box center [1082, 22] width 36 height 44
